Goal: Information Seeking & Learning: Check status

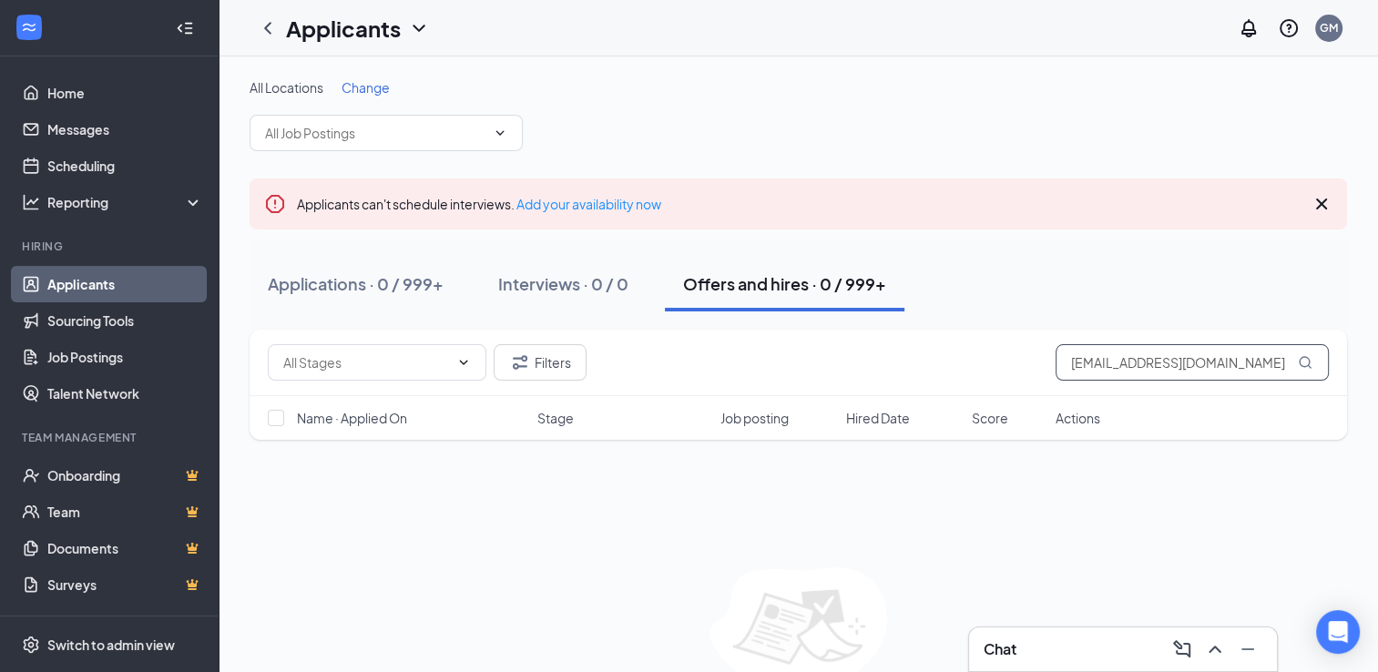
click at [1142, 363] on input "[EMAIL_ADDRESS][DOMAIN_NAME]" at bounding box center [1192, 362] width 273 height 36
paste input "cee7675"
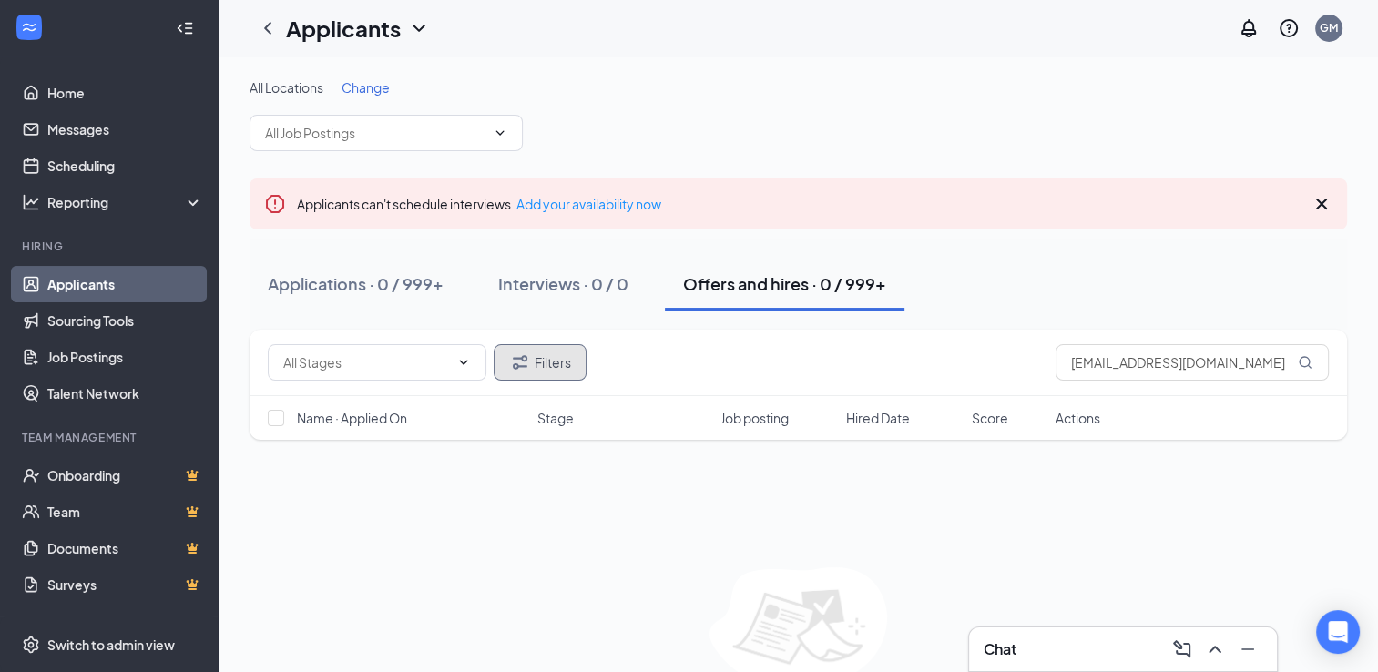
click at [541, 362] on button "Filters" at bounding box center [540, 362] width 93 height 36
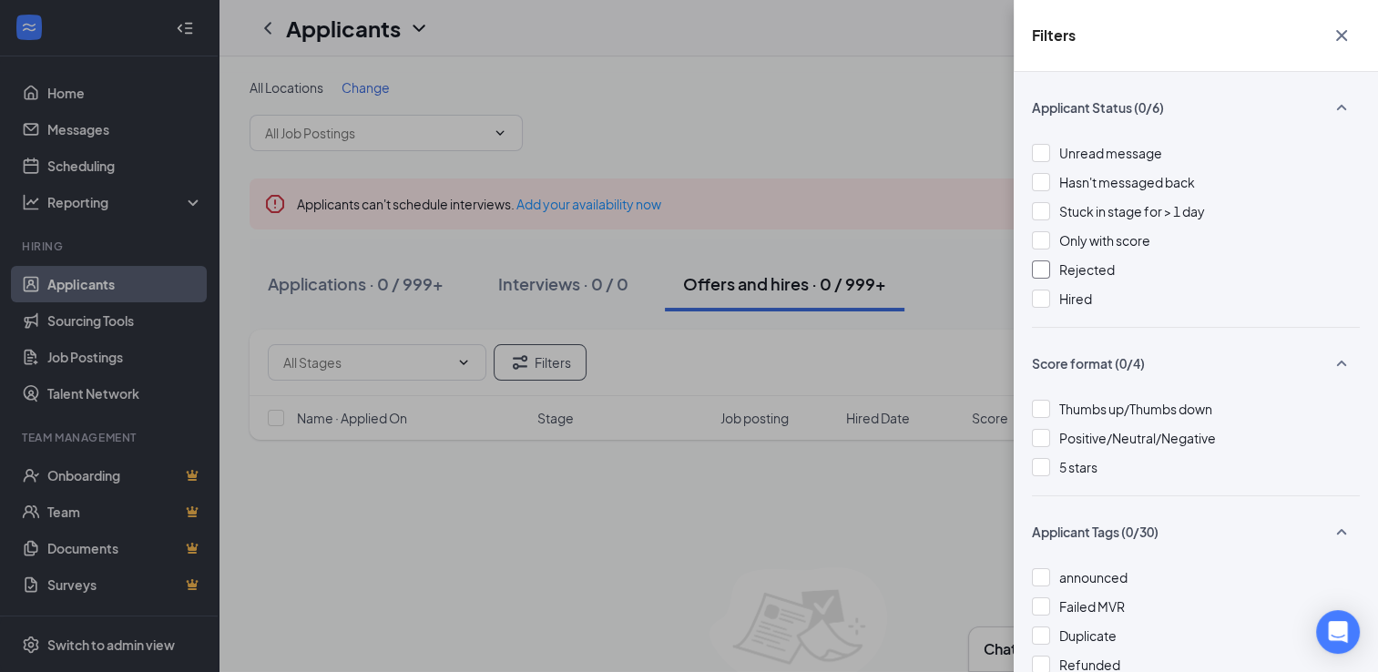
drag, startPoint x: 1076, startPoint y: 266, endPoint x: 1050, endPoint y: 265, distance: 26.4
click at [1076, 265] on span "Rejected" at bounding box center [1087, 269] width 56 height 16
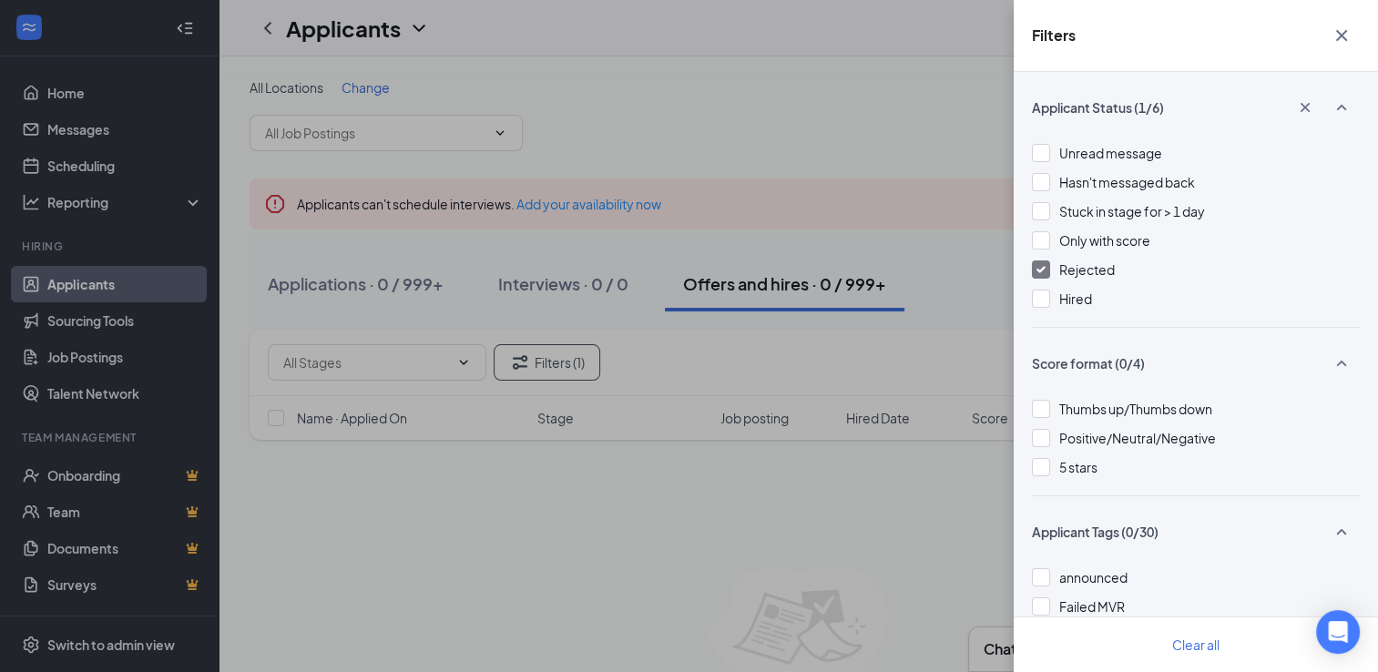
click at [1071, 266] on span "Rejected" at bounding box center [1087, 269] width 56 height 16
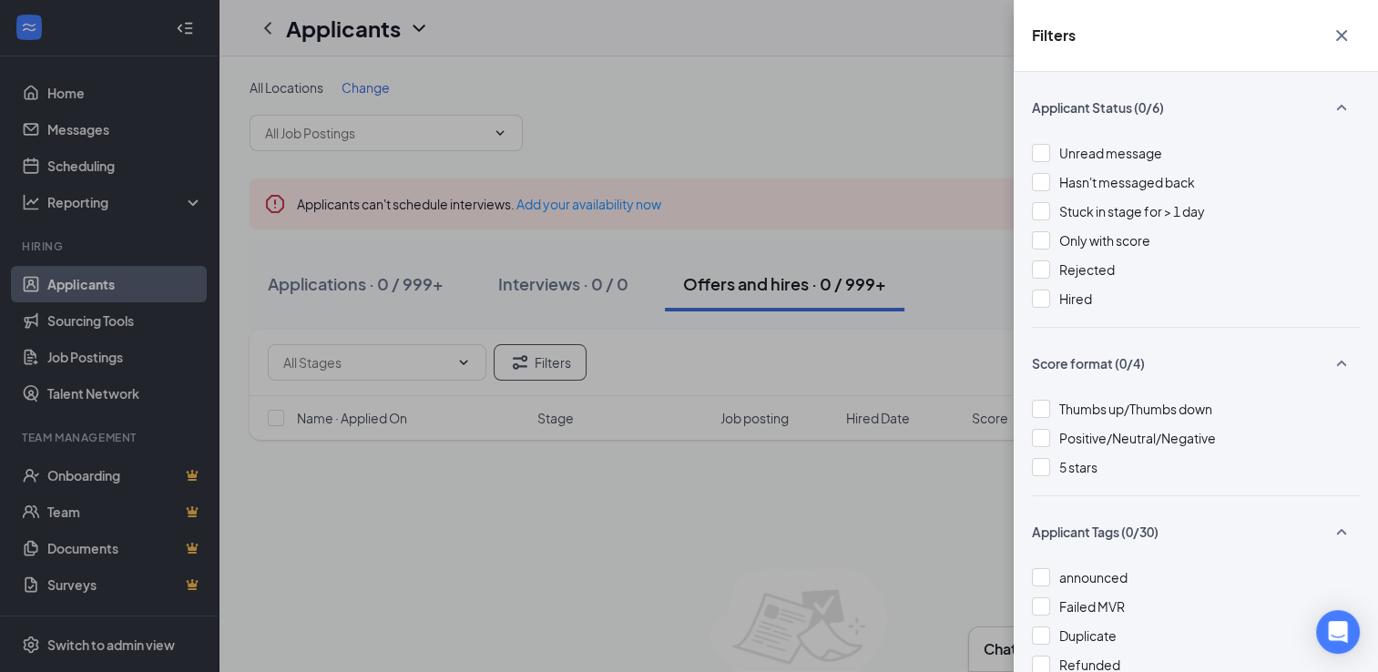
click at [1340, 31] on icon "Cross" at bounding box center [1342, 36] width 22 height 22
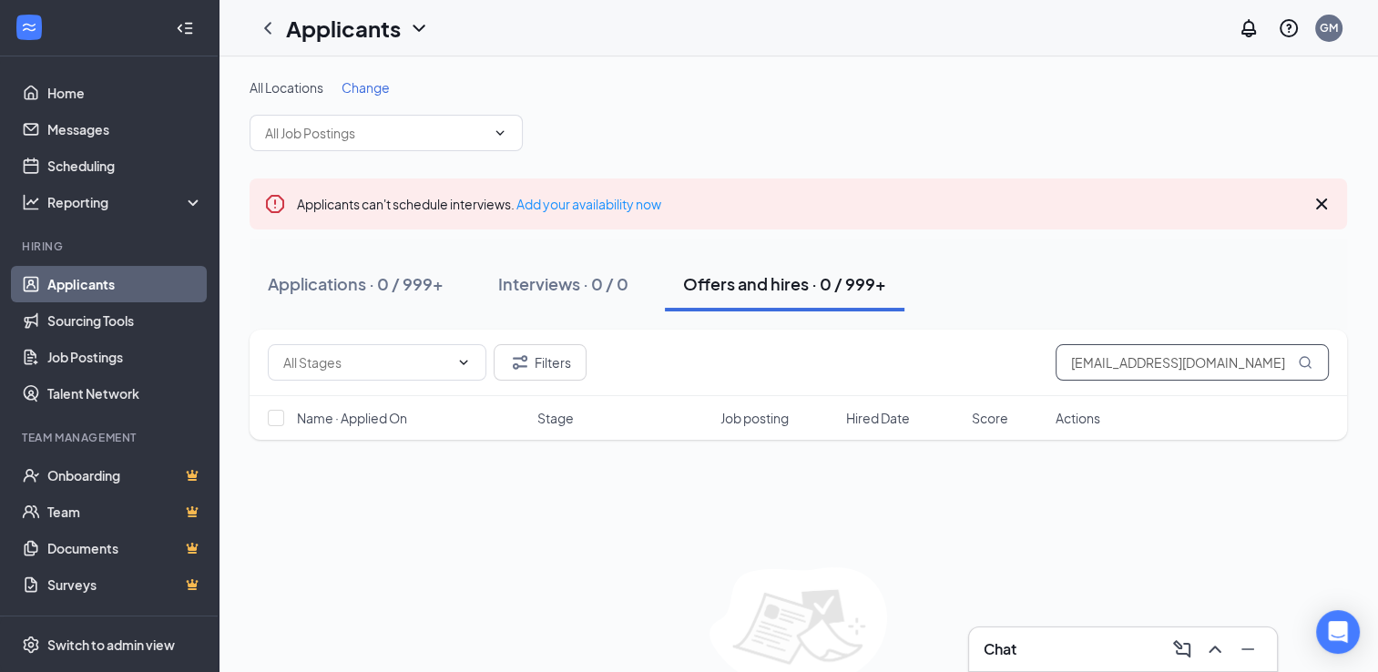
click at [1100, 355] on input "[EMAIL_ADDRESS][DOMAIN_NAME]" at bounding box center [1192, 362] width 273 height 36
click at [1093, 355] on input "[EMAIL_ADDRESS][DOMAIN_NAME]" at bounding box center [1192, 362] width 273 height 36
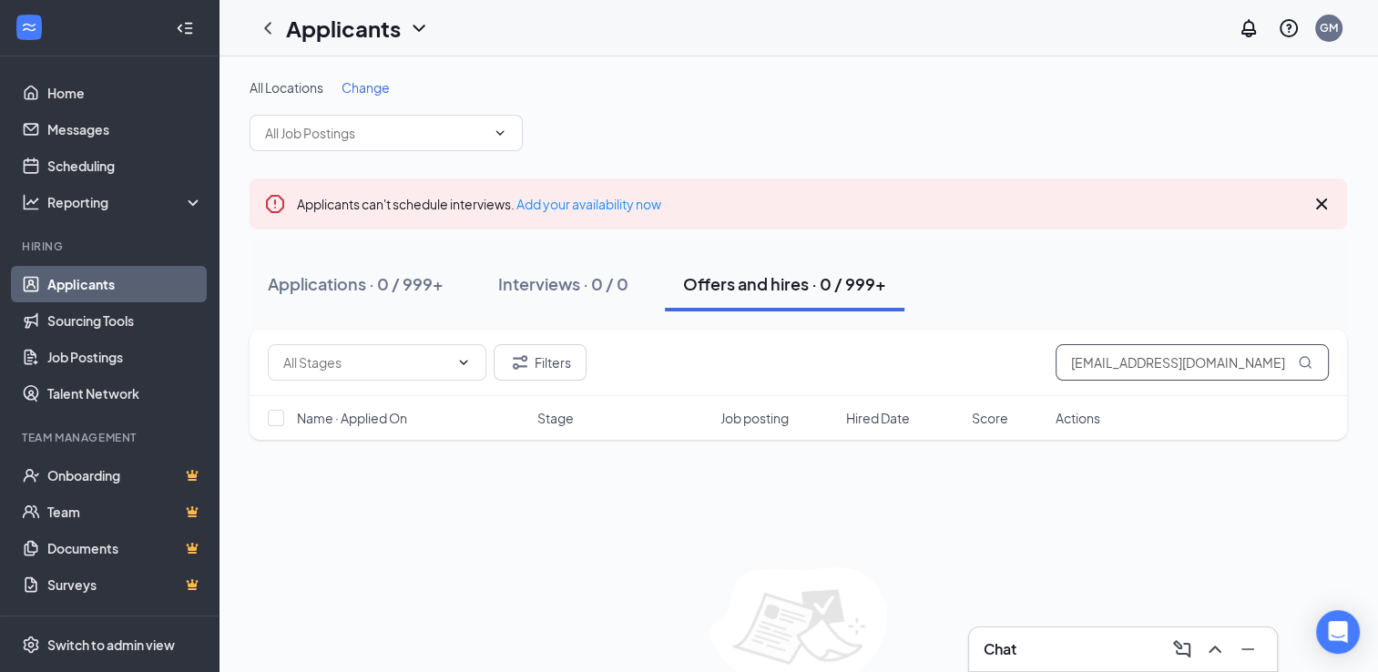
click at [1096, 369] on input "[EMAIL_ADDRESS][DOMAIN_NAME]" at bounding box center [1192, 362] width 273 height 36
click at [1095, 369] on input "[EMAIL_ADDRESS][DOMAIN_NAME]" at bounding box center [1192, 362] width 273 height 36
paste input "Cierra"
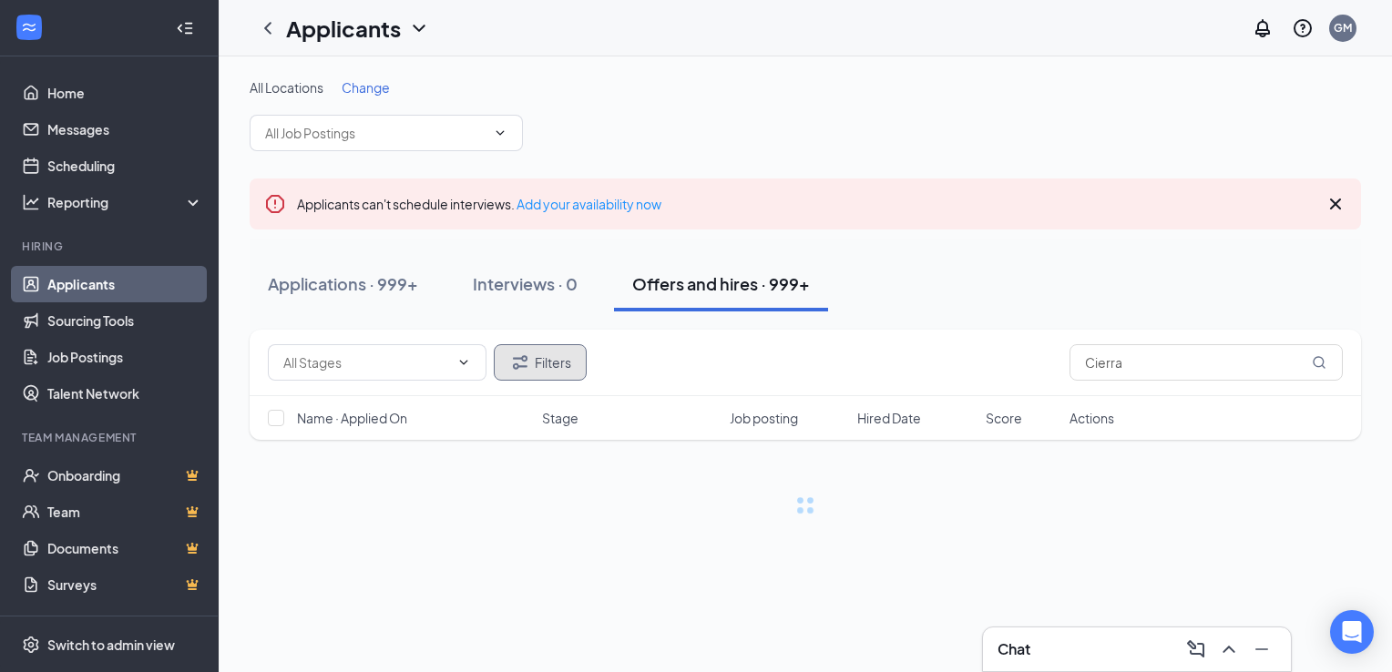
click at [559, 369] on button "Filters" at bounding box center [540, 362] width 93 height 36
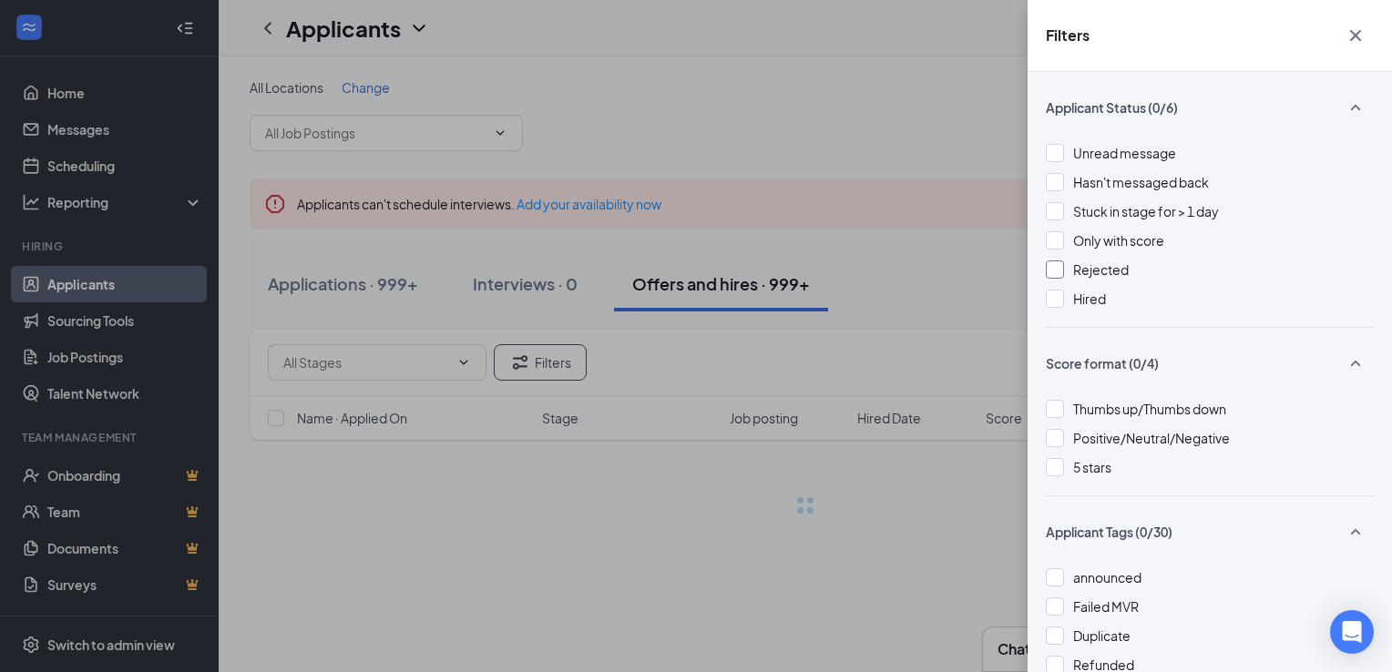
click at [1103, 274] on span "Rejected" at bounding box center [1101, 269] width 56 height 16
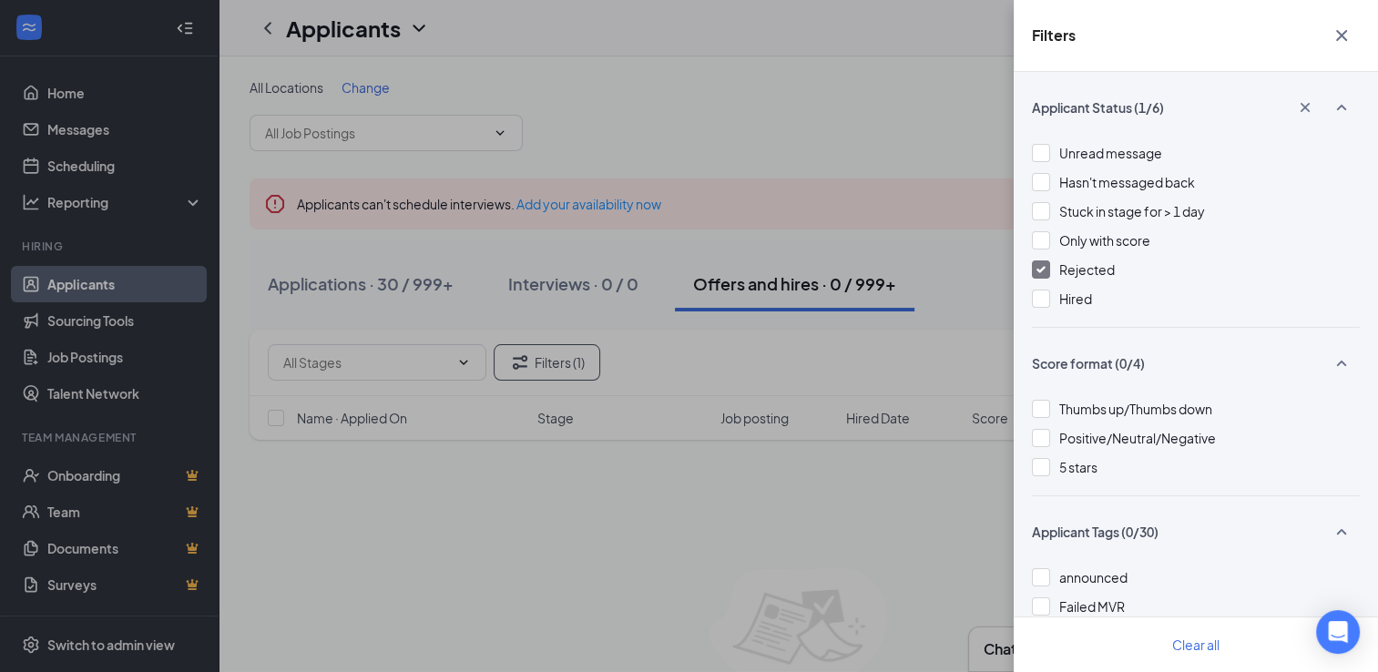
click at [1062, 268] on span "Rejected" at bounding box center [1087, 269] width 56 height 16
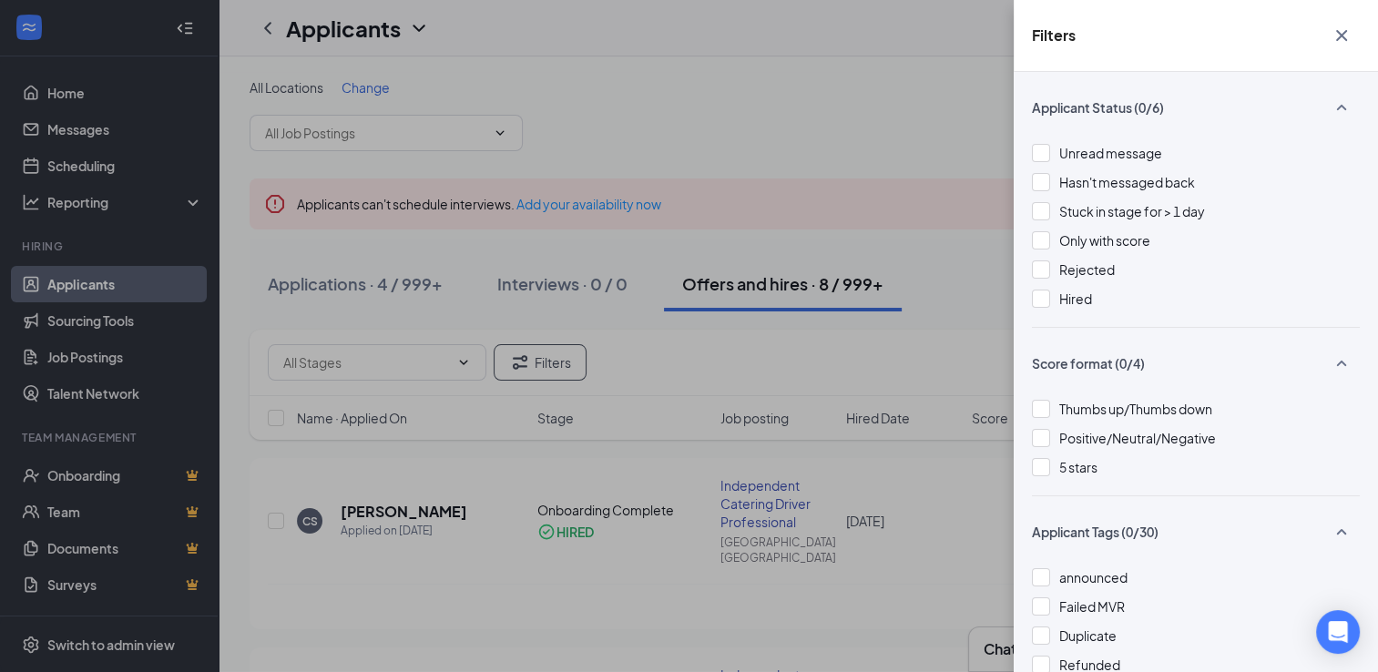
click at [1340, 39] on icon "Cross" at bounding box center [1342, 36] width 22 height 22
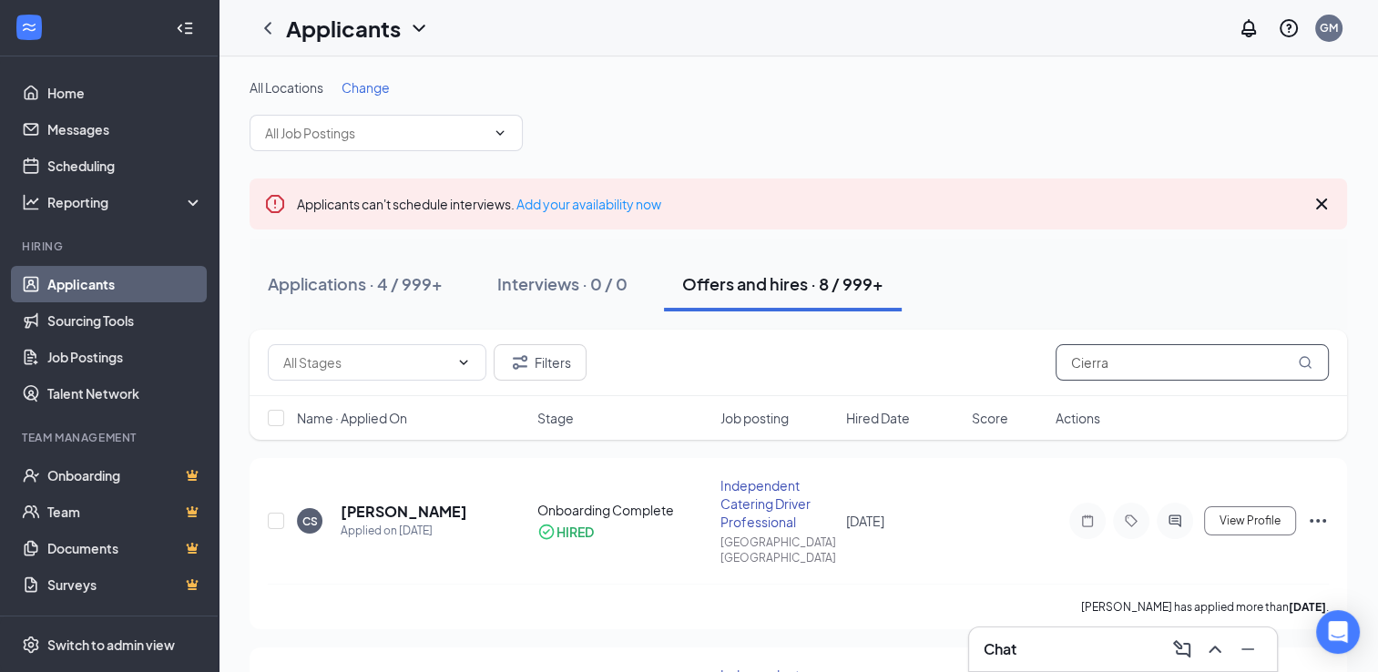
click at [1108, 362] on input "Cierra" at bounding box center [1192, 362] width 273 height 36
paste input "[EMAIL_ADDRESS][DOMAIN_NAME]"
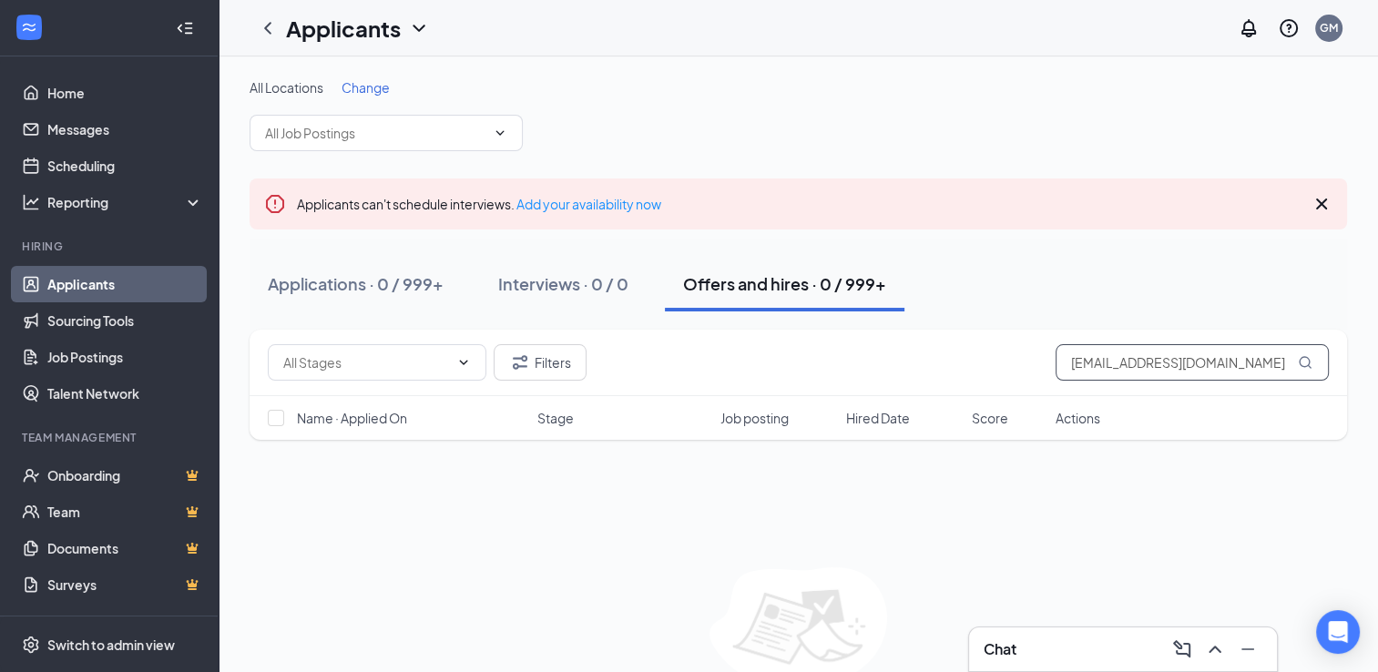
click at [1100, 350] on input "[EMAIL_ADDRESS][DOMAIN_NAME]" at bounding box center [1192, 362] width 273 height 36
click at [1097, 355] on input "[EMAIL_ADDRESS][DOMAIN_NAME]" at bounding box center [1192, 362] width 273 height 36
click at [1096, 355] on input "[EMAIL_ADDRESS][DOMAIN_NAME]" at bounding box center [1192, 362] width 273 height 36
click at [583, 372] on button "Filters" at bounding box center [540, 362] width 93 height 36
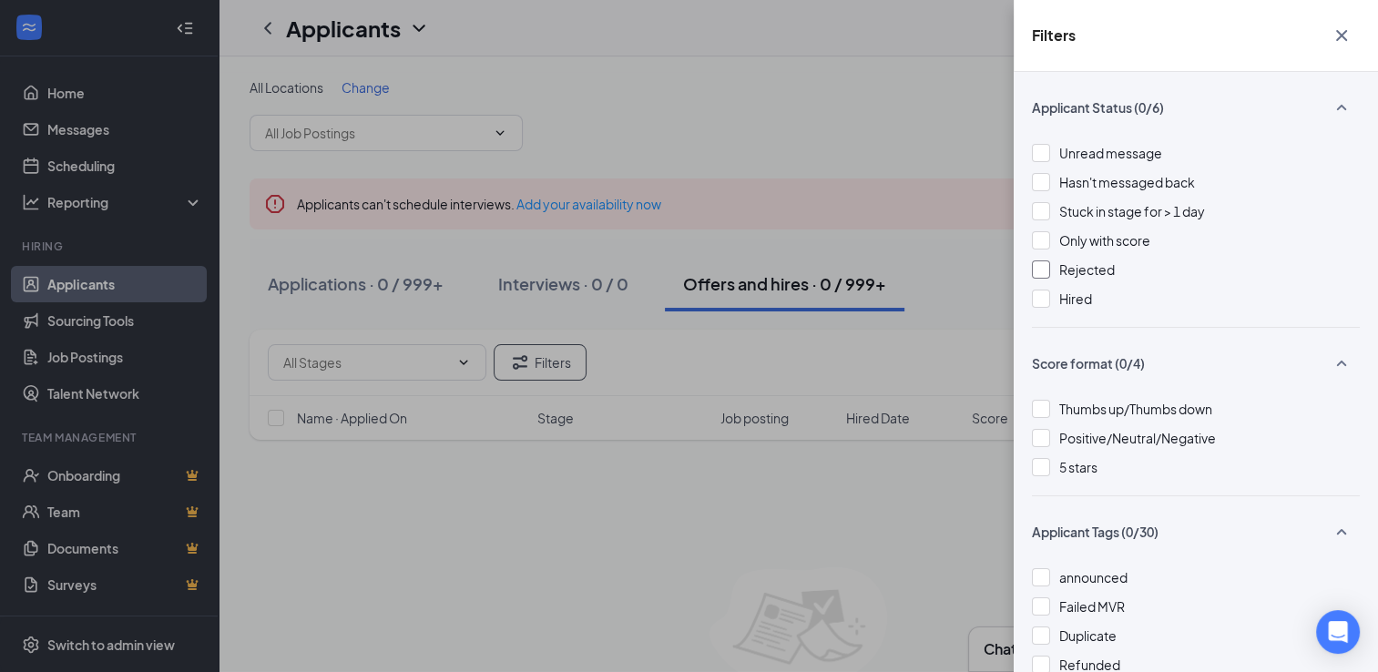
click at [1071, 274] on span "Rejected" at bounding box center [1087, 269] width 56 height 16
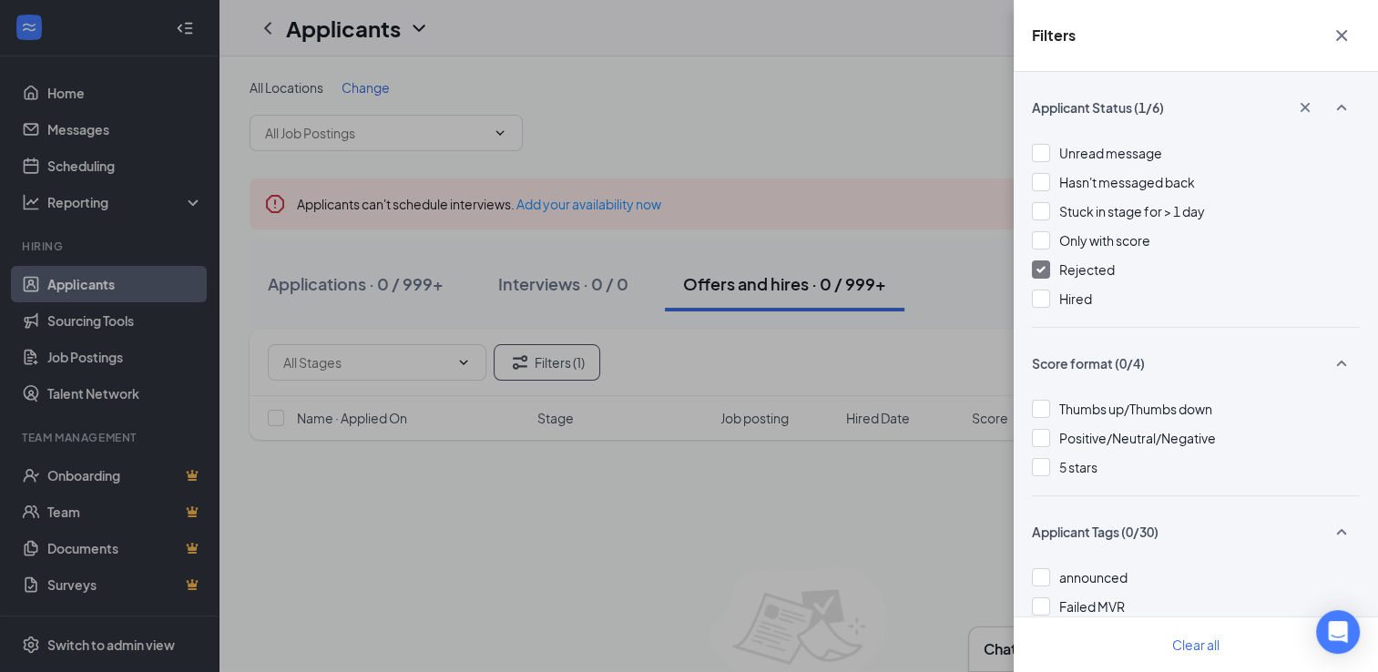
click at [840, 199] on div "Filters Applicant Status (1/6) Unread message Hasn't messaged back Stuck in sta…" at bounding box center [689, 336] width 1378 height 672
click at [1050, 264] on div "Rejected" at bounding box center [1196, 270] width 328 height 20
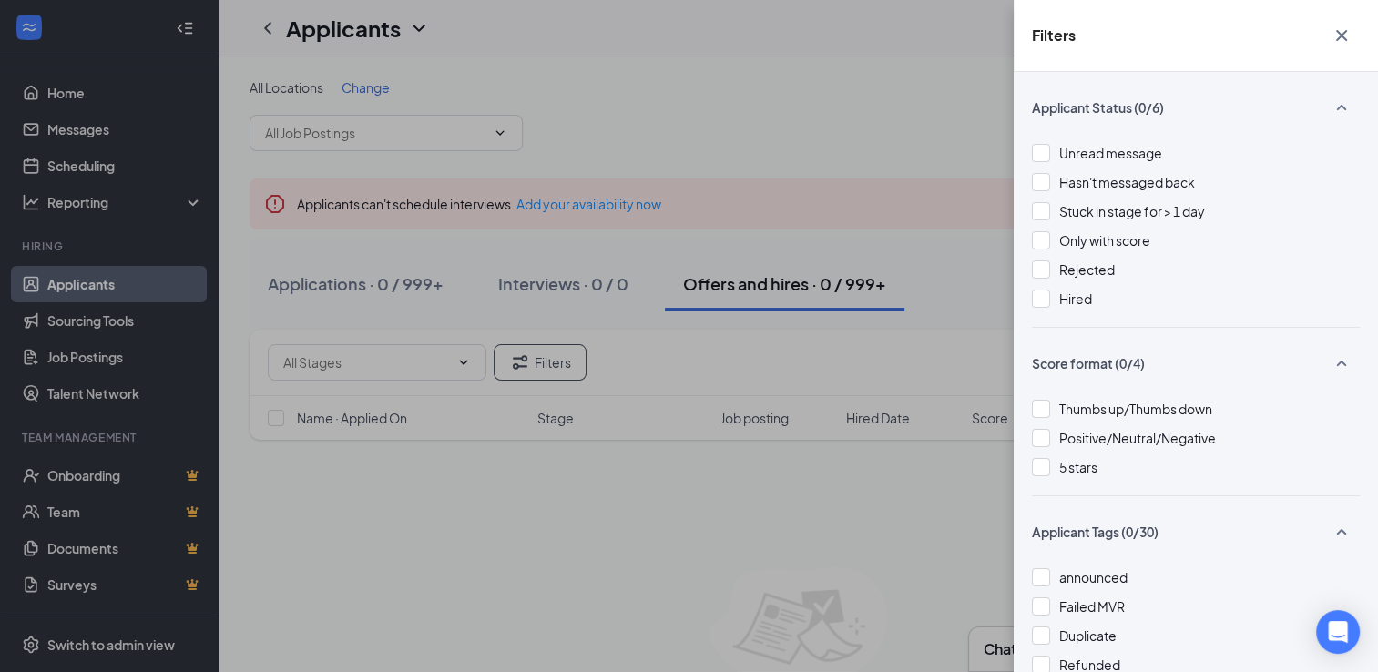
drag, startPoint x: 1356, startPoint y: 36, endPoint x: 1325, endPoint y: 86, distance: 58.1
click at [1355, 36] on button "button" at bounding box center [1341, 35] width 36 height 35
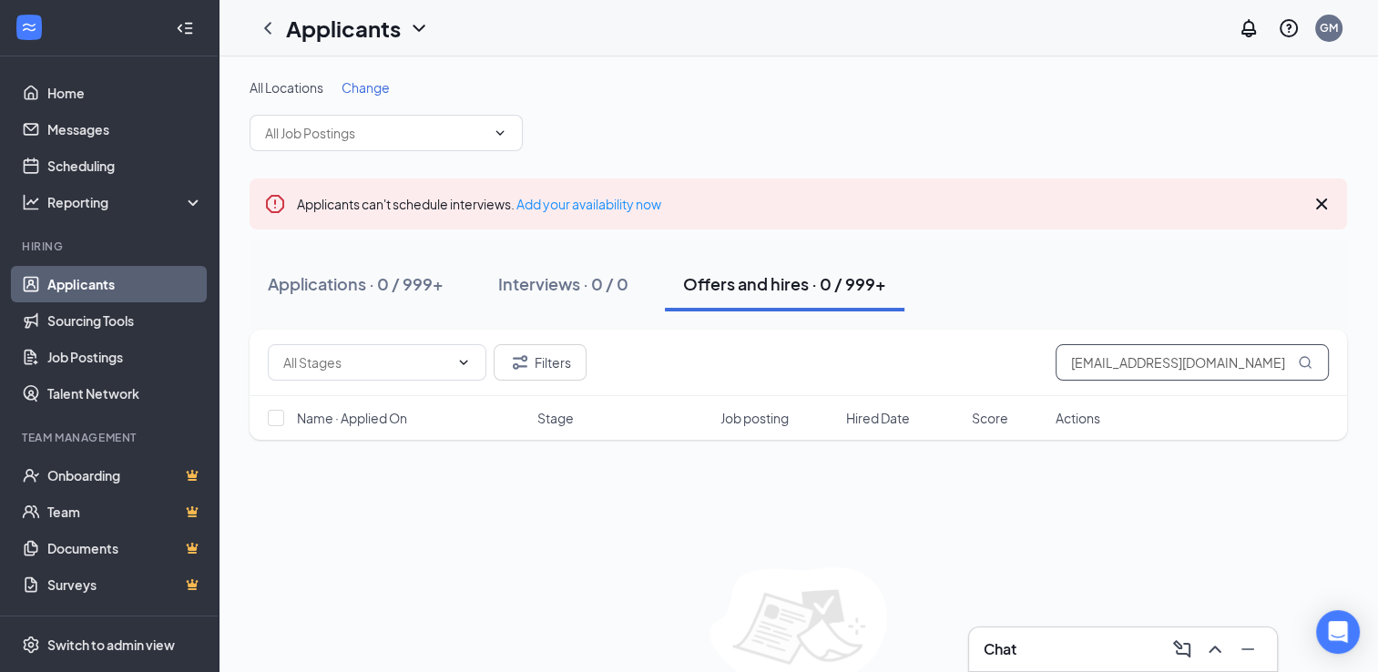
click at [1115, 353] on input "[EMAIL_ADDRESS][DOMAIN_NAME]" at bounding box center [1192, 362] width 273 height 36
paste input "Cierra"
type input "Cierra"
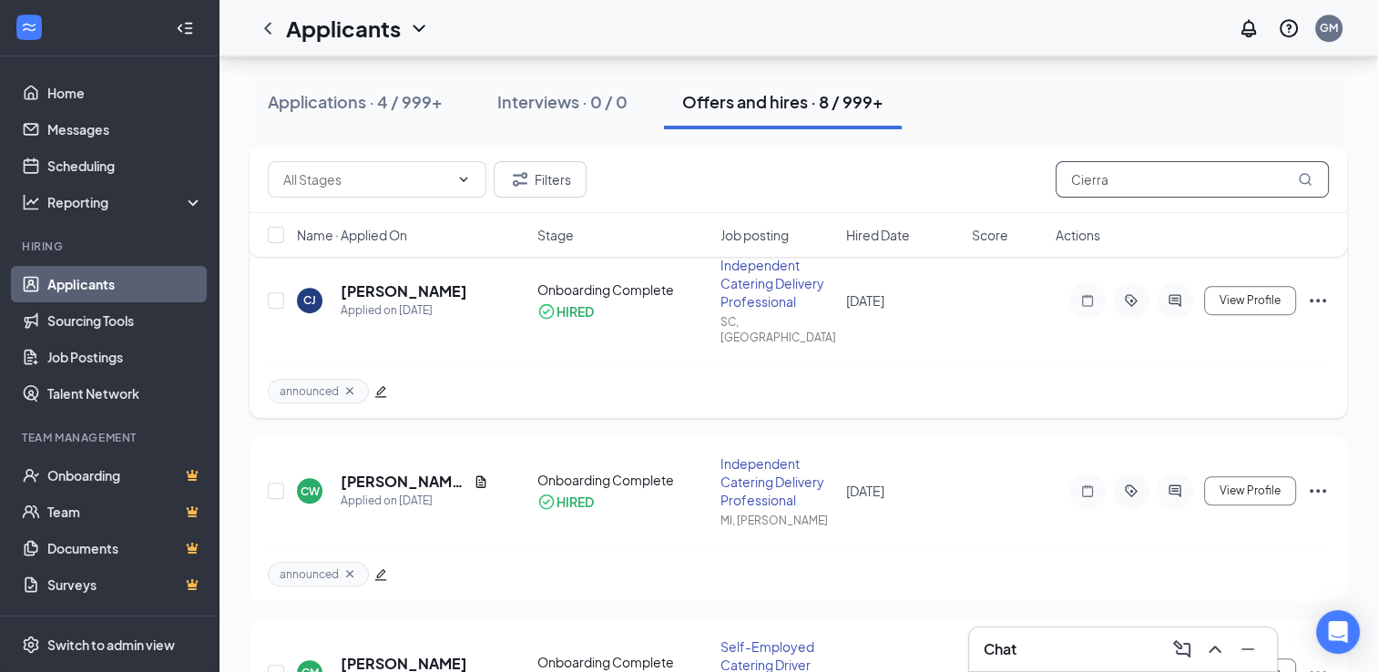
scroll to position [1122, 0]
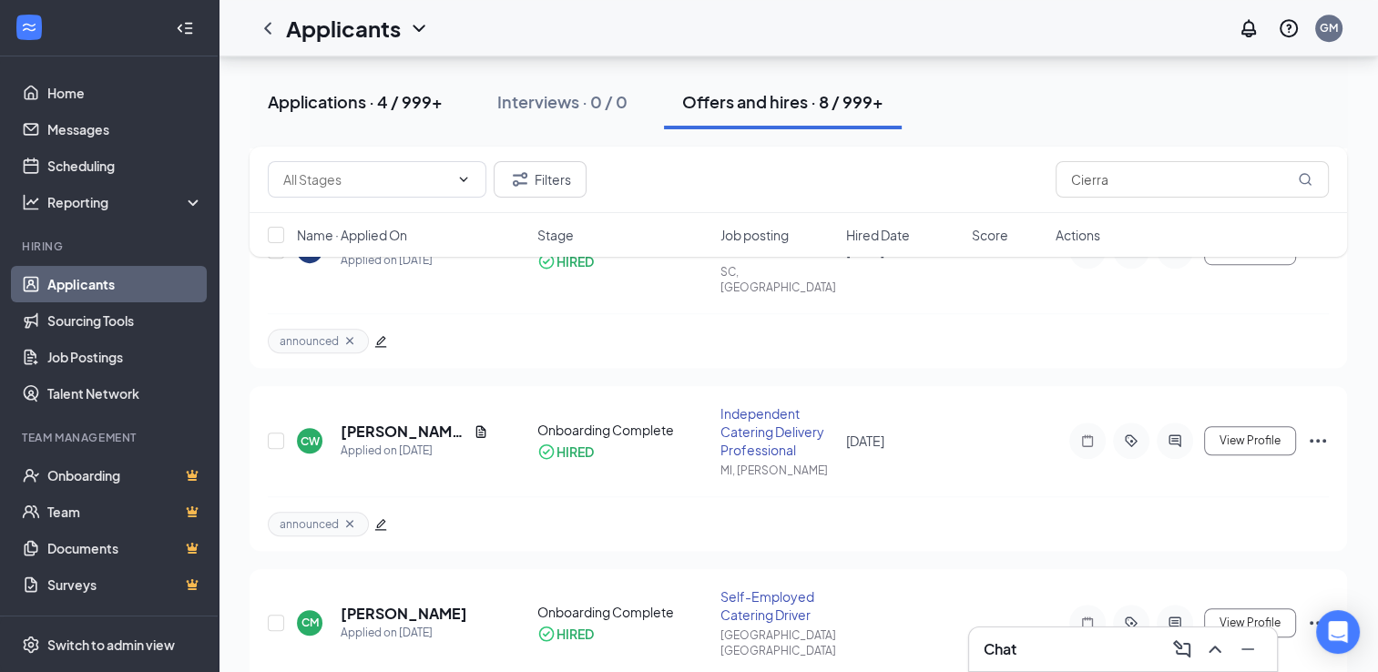
click at [409, 109] on div "Applications · 4 / 999+" at bounding box center [355, 101] width 175 height 23
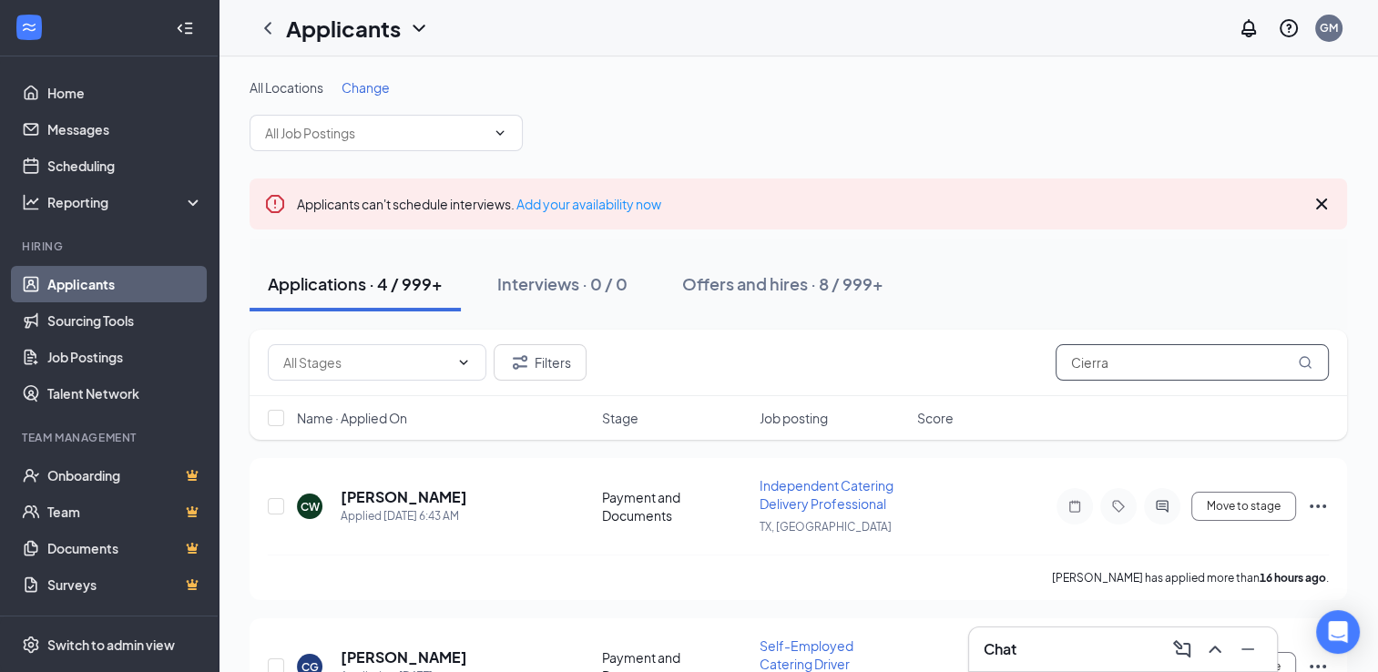
click at [1073, 356] on input "Cierra" at bounding box center [1192, 362] width 273 height 36
paste input "[EMAIL_ADDRESS][DOMAIN_NAME]"
type input "[EMAIL_ADDRESS][DOMAIN_NAME]"
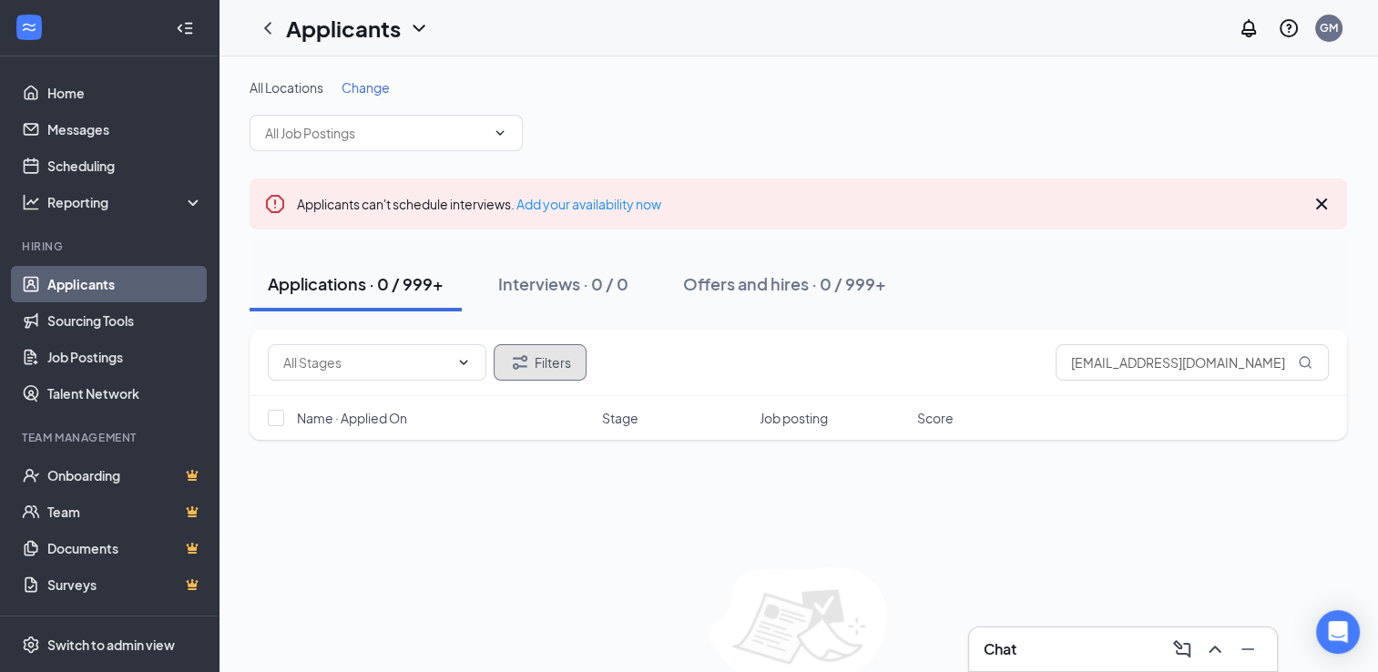
click at [540, 362] on button "Filters" at bounding box center [540, 362] width 93 height 36
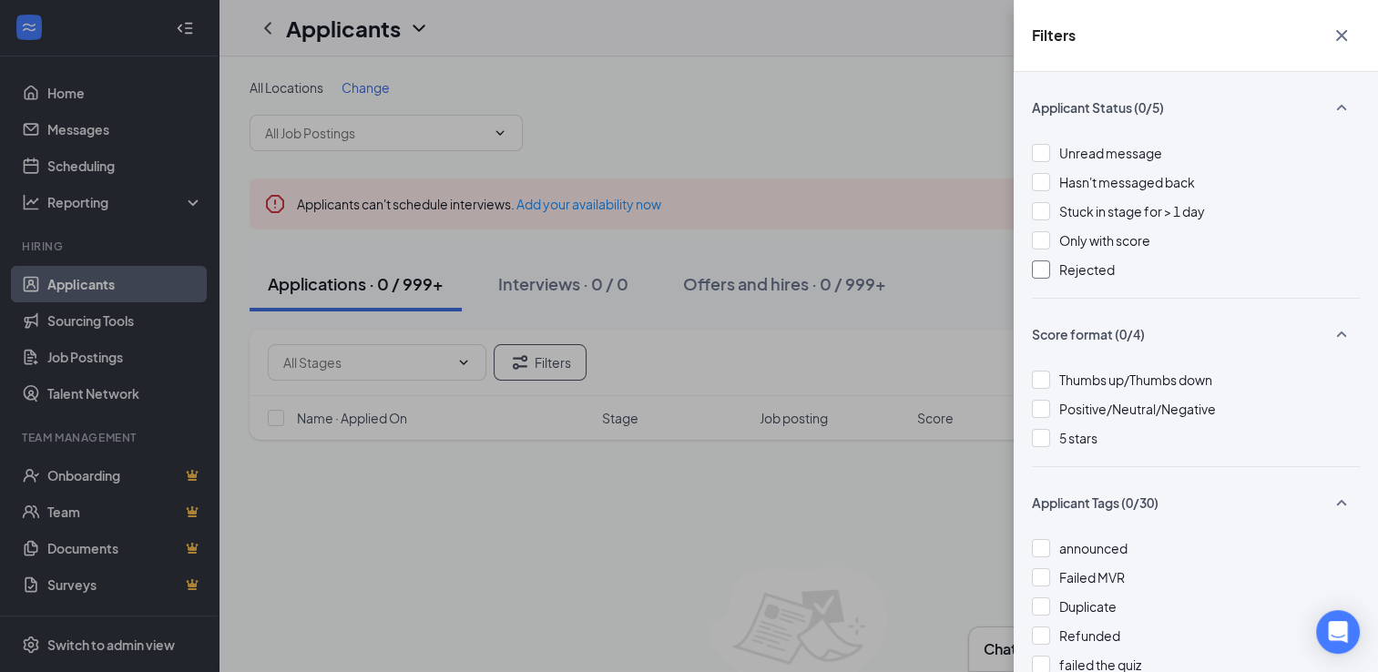
click at [1047, 263] on div at bounding box center [1041, 269] width 18 height 18
